Goal: Information Seeking & Learning: Learn about a topic

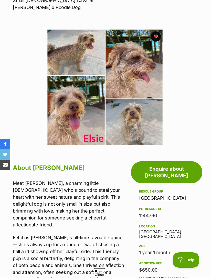
scroll to position [130, 0]
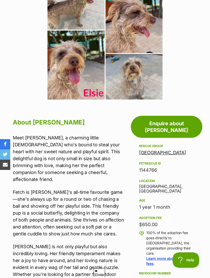
click at [162, 150] on link "[GEOGRAPHIC_DATA]" at bounding box center [162, 152] width 47 height 5
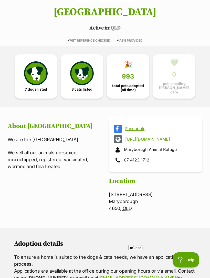
scroll to position [70, 0]
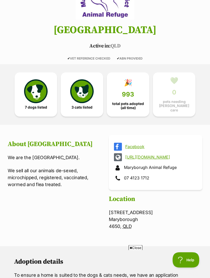
click at [137, 144] on link "Facebook" at bounding box center [160, 146] width 70 height 5
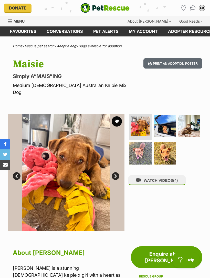
click at [198, 118] on img at bounding box center [189, 126] width 22 height 22
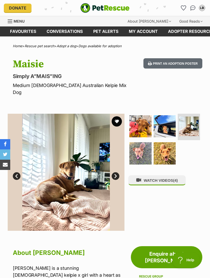
click at [169, 121] on img at bounding box center [165, 126] width 22 height 22
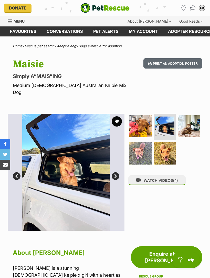
click at [147, 122] on img at bounding box center [141, 126] width 22 height 22
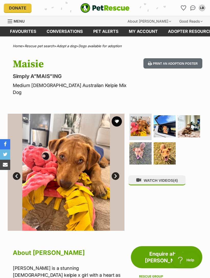
click at [145, 147] on img at bounding box center [141, 153] width 22 height 22
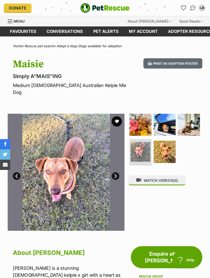
click at [170, 146] on img at bounding box center [165, 152] width 22 height 22
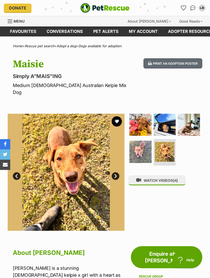
click at [178, 178] on span "(4)" at bounding box center [175, 180] width 5 height 4
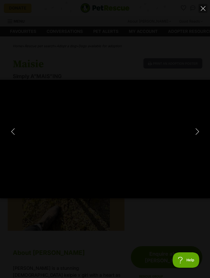
type input "100"
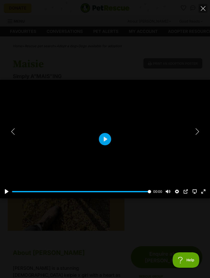
click at [199, 132] on icon "Next" at bounding box center [197, 131] width 3 height 6
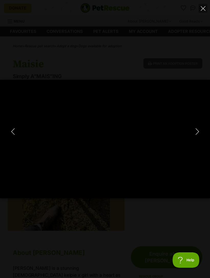
type input "100"
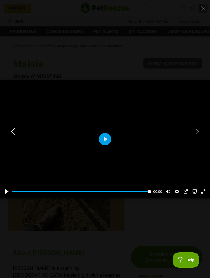
click at [199, 132] on icon "Next" at bounding box center [197, 131] width 6 height 6
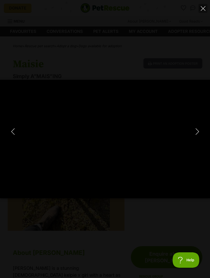
type input "100"
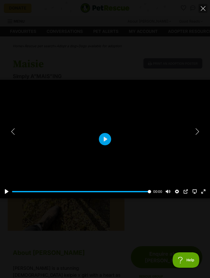
click at [203, 131] on div at bounding box center [105, 139] width 210 height 118
click at [198, 134] on icon "Next" at bounding box center [197, 131] width 6 height 6
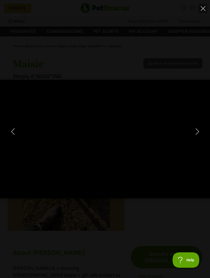
type input "100"
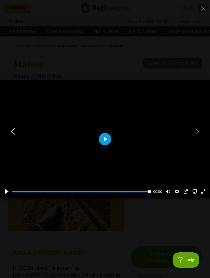
click at [200, 131] on icon "Next" at bounding box center [197, 131] width 6 height 6
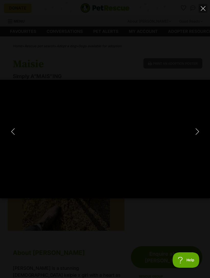
type input "100"
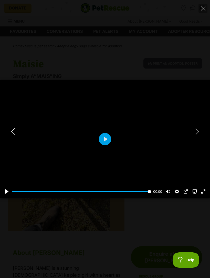
click at [207, 9] on button "Close" at bounding box center [203, 8] width 9 height 9
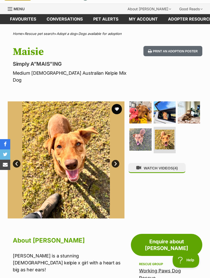
scroll to position [12, 0]
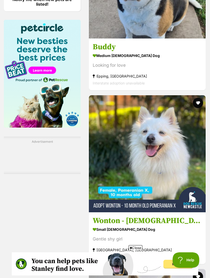
scroll to position [817, 0]
